Goal: Obtain resource: Download file/media

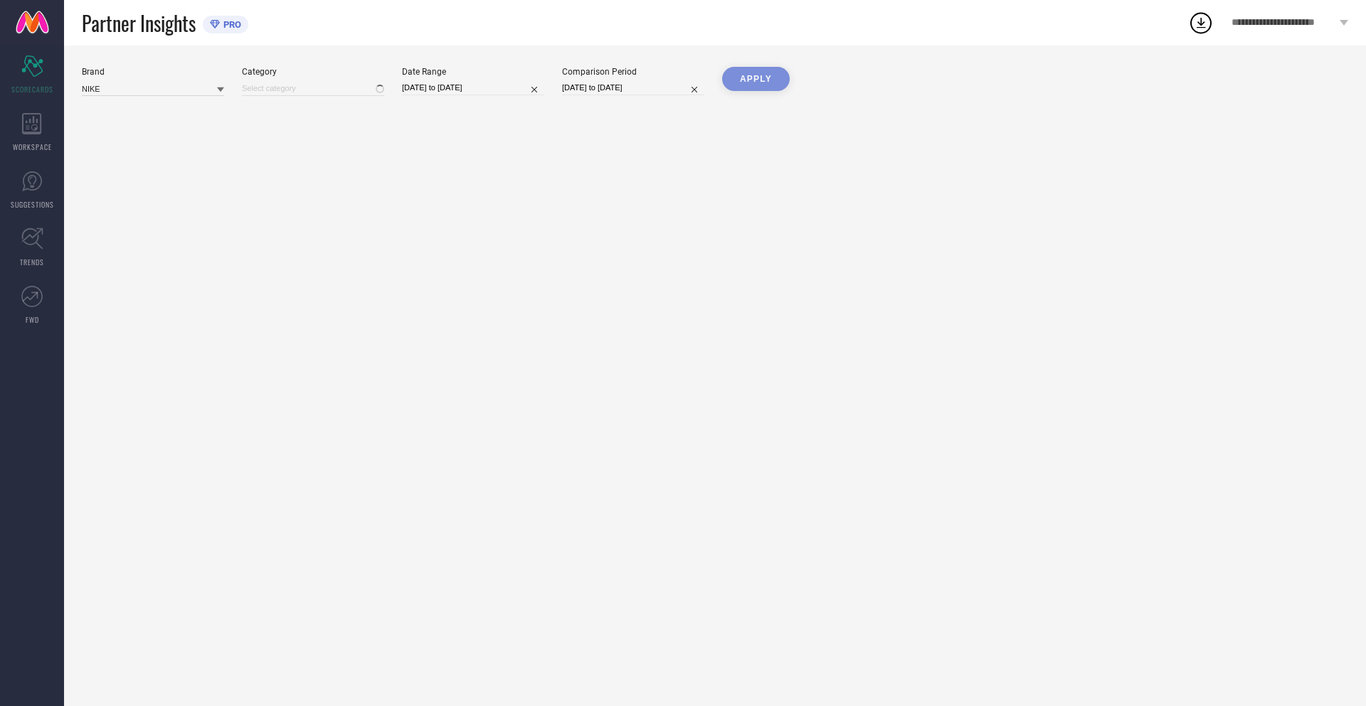
type input "All"
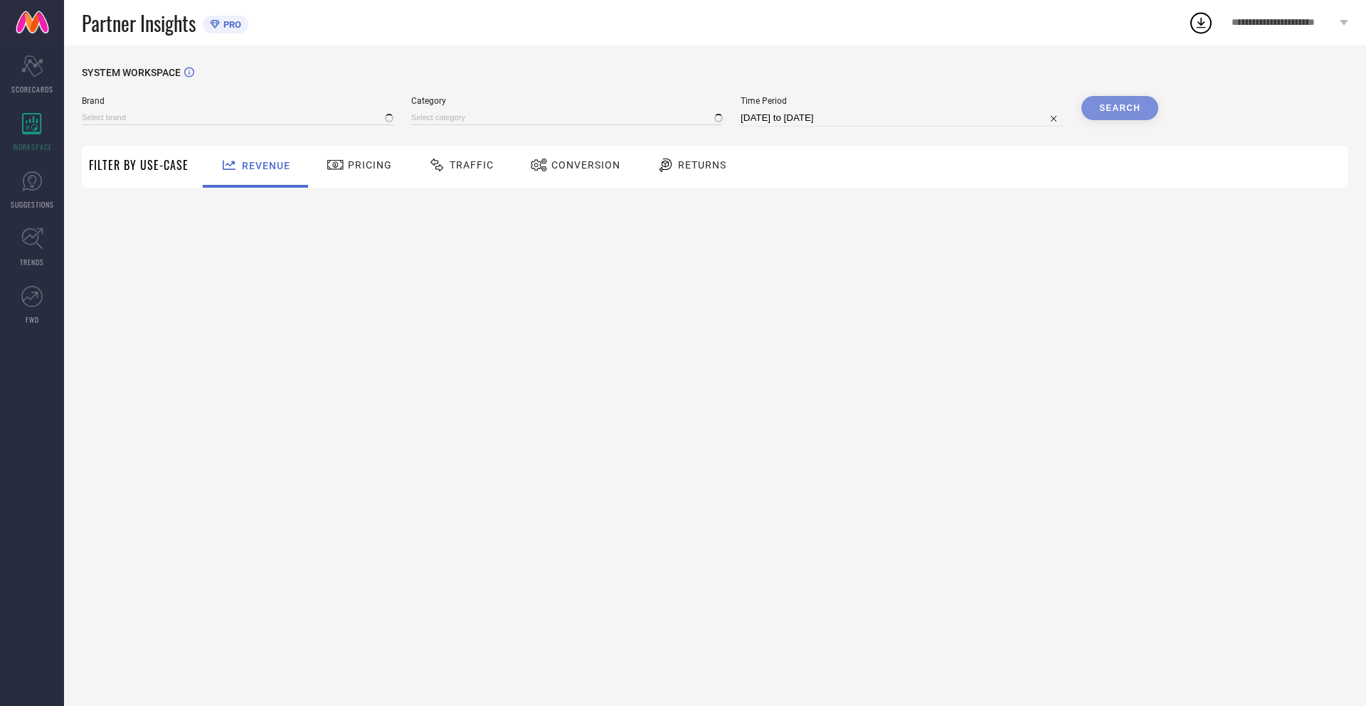
type input "NIKE"
type input "All"
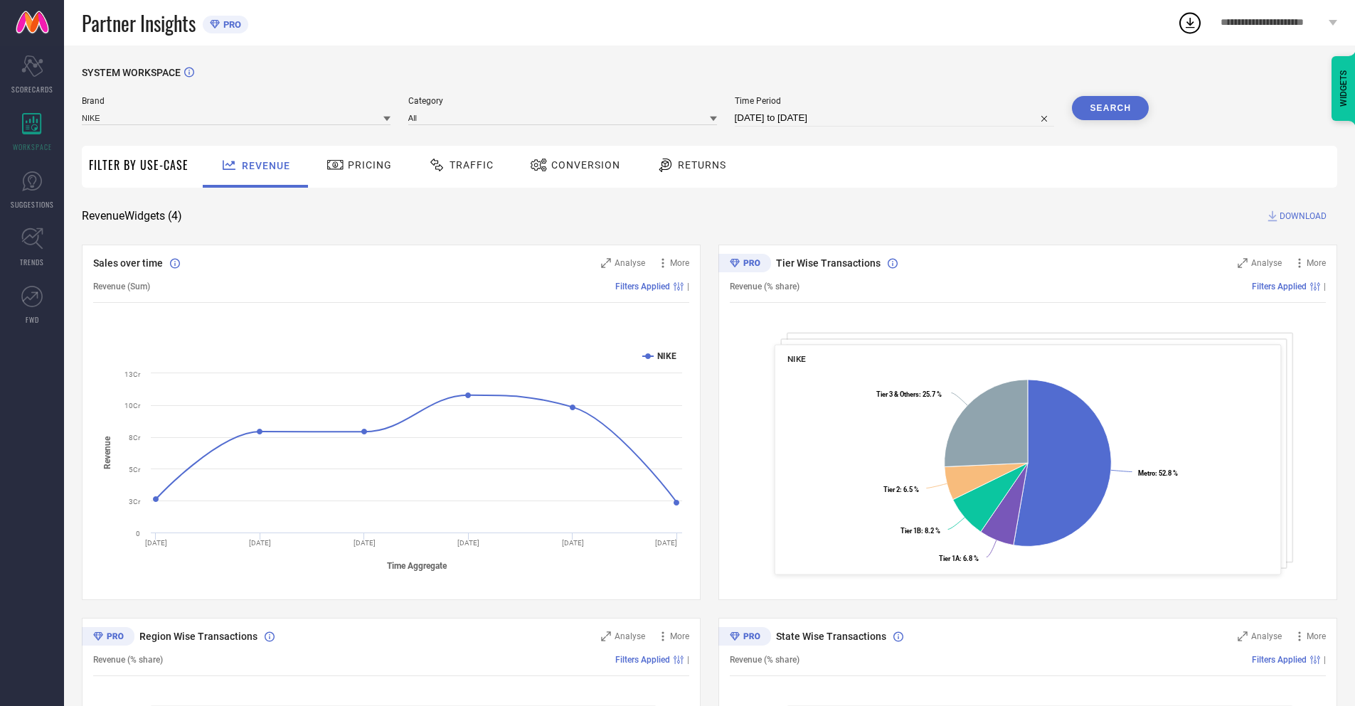
click at [571, 166] on span "Conversion" at bounding box center [585, 164] width 69 height 11
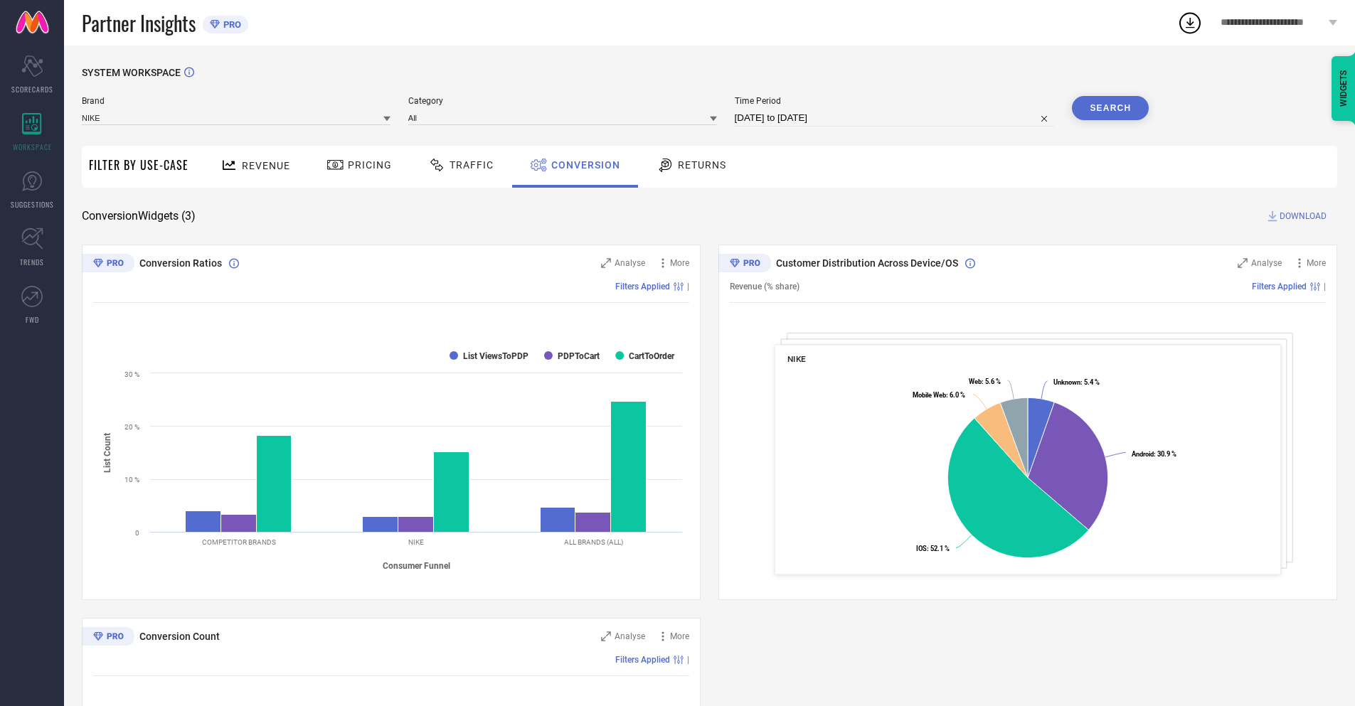
click at [894, 118] on input "[DATE] to [DATE]" at bounding box center [895, 118] width 320 height 17
select select "6"
select select "2025"
select select "7"
select select "2025"
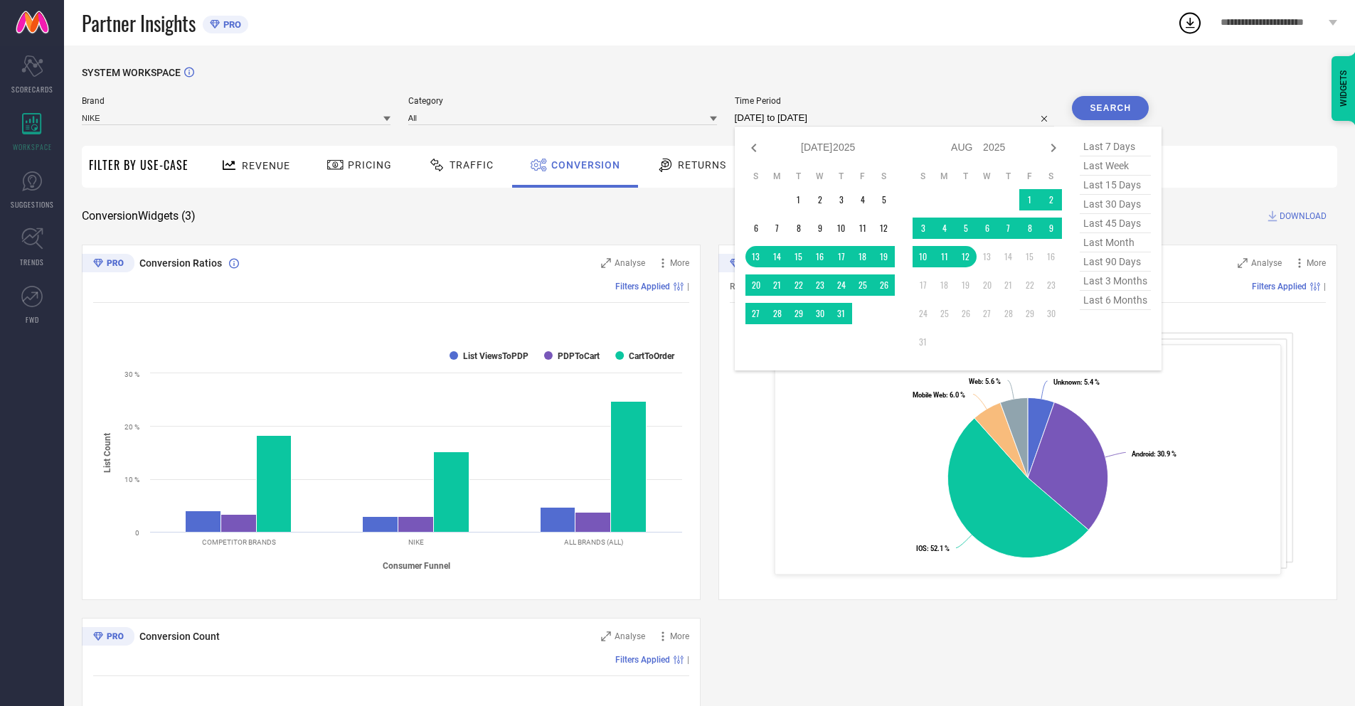
select select "7"
select select "2025"
select select "8"
select select "2025"
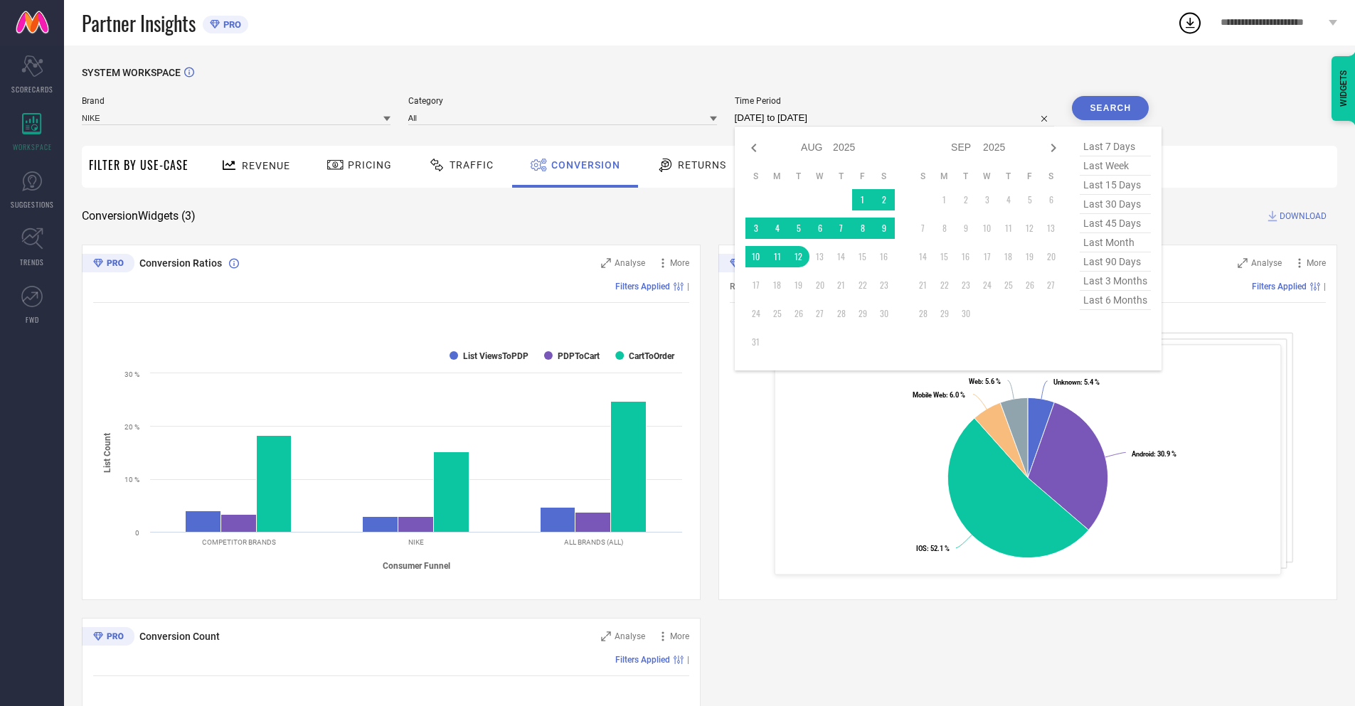
click at [796, 257] on td "12" at bounding box center [798, 256] width 21 height 21
type input "[DATE] to [DATE]"
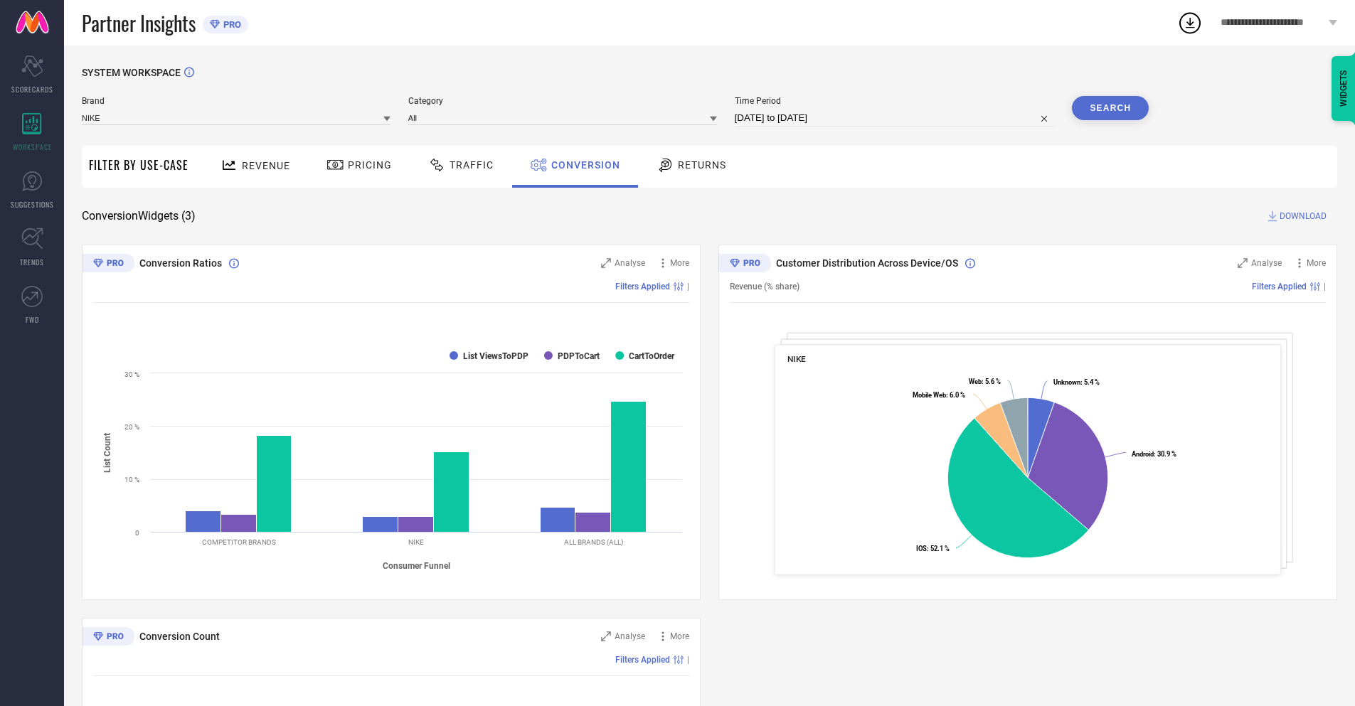
click at [1111, 108] on button "Search" at bounding box center [1110, 108] width 77 height 24
click at [1303, 216] on span "DOWNLOAD" at bounding box center [1303, 216] width 47 height 14
